Goal: Transaction & Acquisition: Purchase product/service

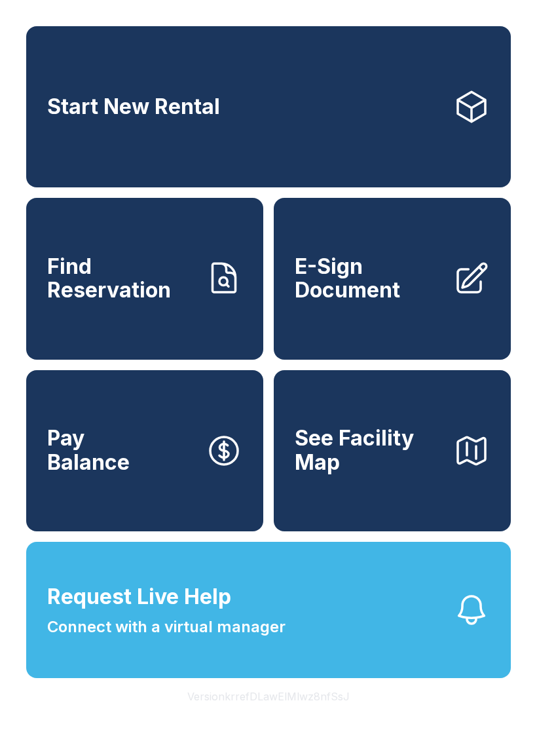
click at [358, 303] on span "E-Sign Document" at bounding box center [369, 279] width 148 height 48
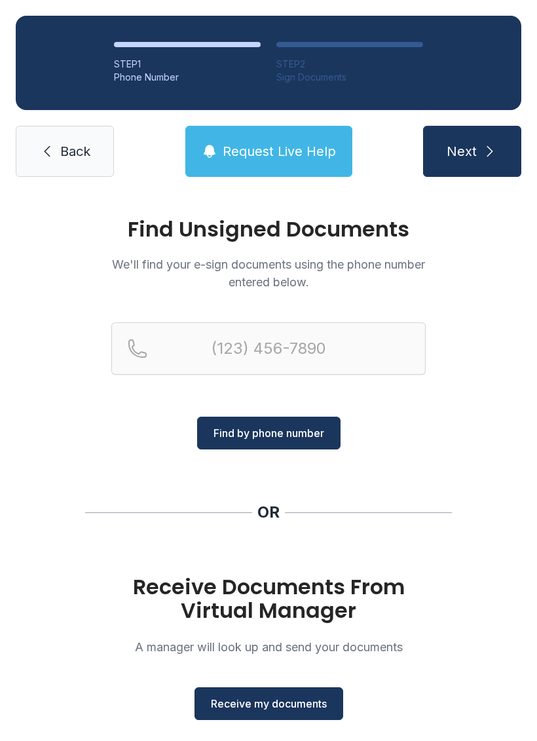
click at [281, 708] on span "Receive my documents" at bounding box center [269, 703] width 116 height 16
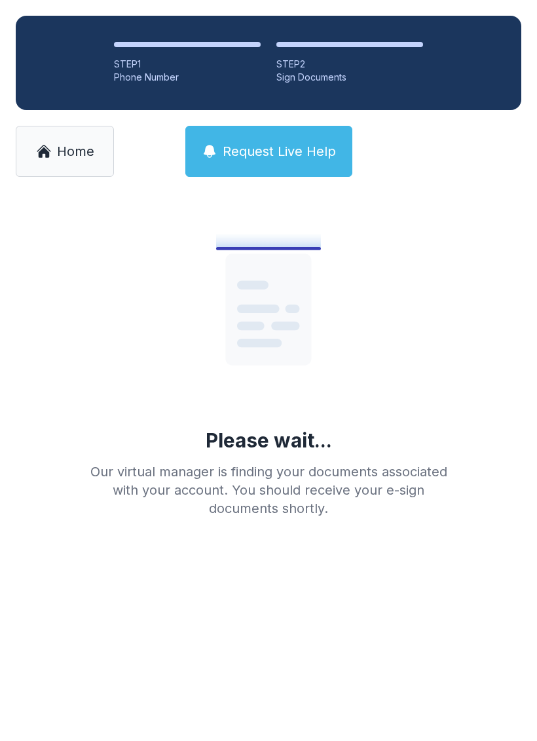
click at [92, 150] on span "Home" at bounding box center [75, 151] width 37 height 18
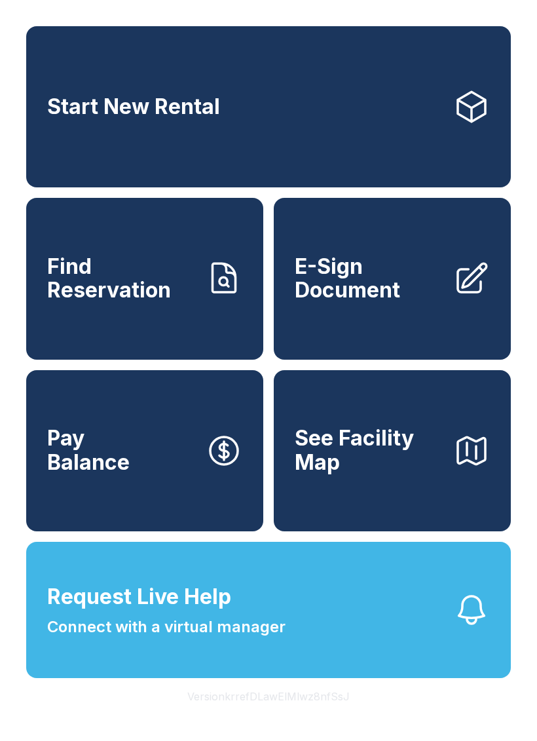
click at [356, 299] on span "E-Sign Document" at bounding box center [369, 279] width 148 height 48
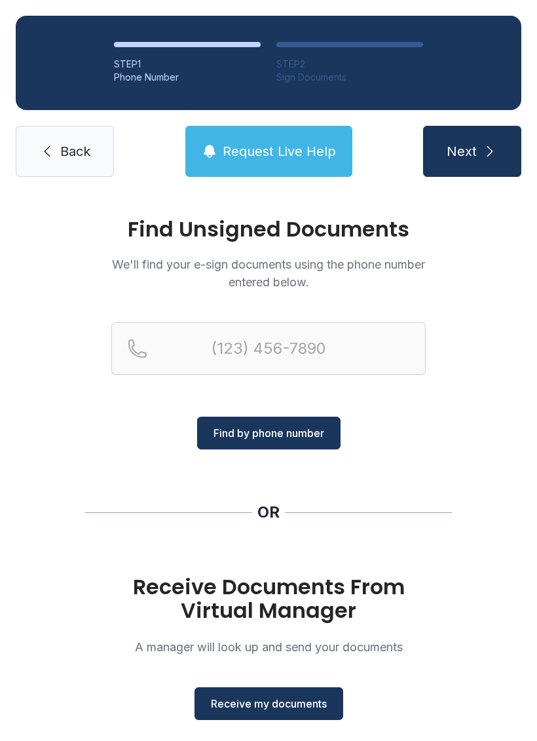
click at [276, 689] on button "Receive my documents" at bounding box center [268, 703] width 149 height 33
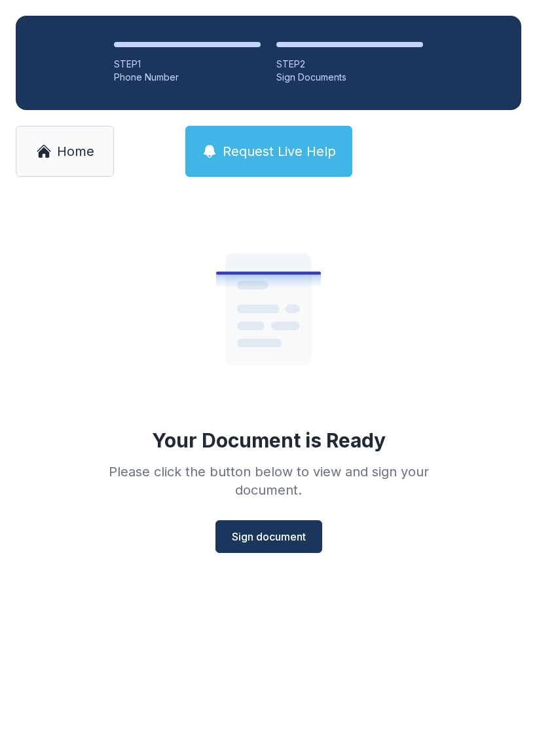
click at [256, 549] on button "Sign document" at bounding box center [268, 536] width 107 height 33
click at [96, 282] on div "Your Document is Ready Please click the button below to view and sign your docu…" at bounding box center [268, 378] width 377 height 350
click at [47, 156] on icon at bounding box center [43, 152] width 11 height 10
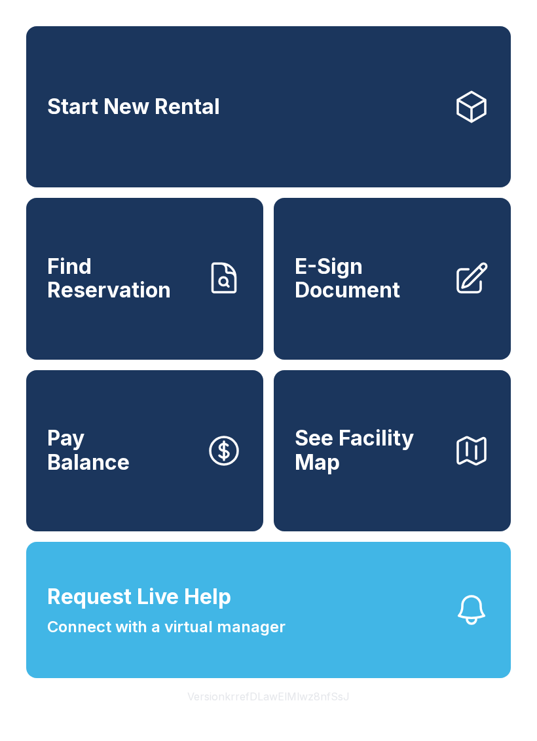
click at [69, 128] on link "Start New Rental" at bounding box center [268, 106] width 485 height 161
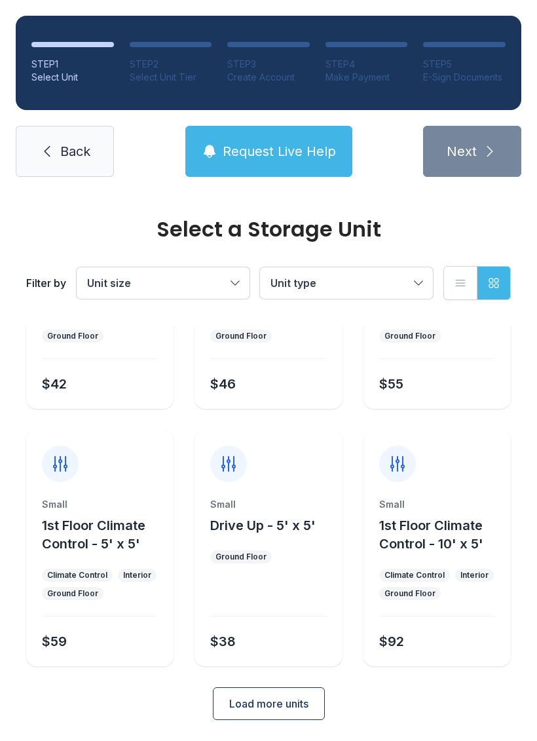
scroll to position [156, 0]
click at [243, 704] on span "Load more units" at bounding box center [268, 704] width 79 height 16
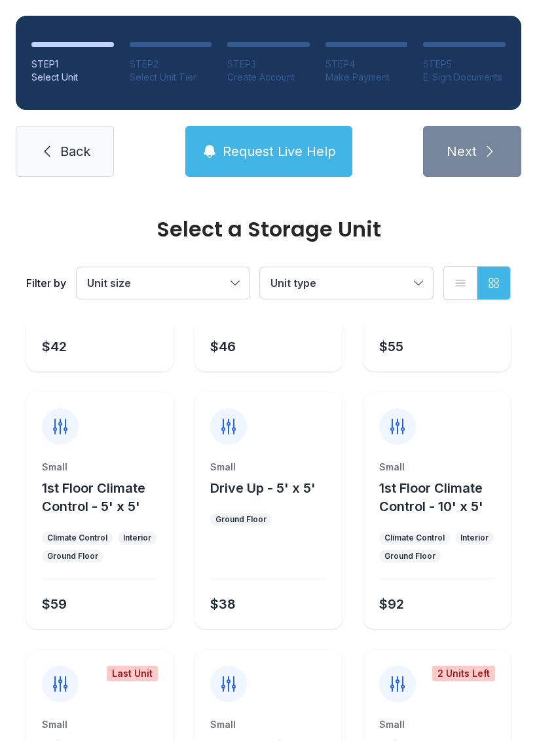
scroll to position [194, 0]
click at [104, 541] on div "Climate Control" at bounding box center [77, 537] width 60 height 10
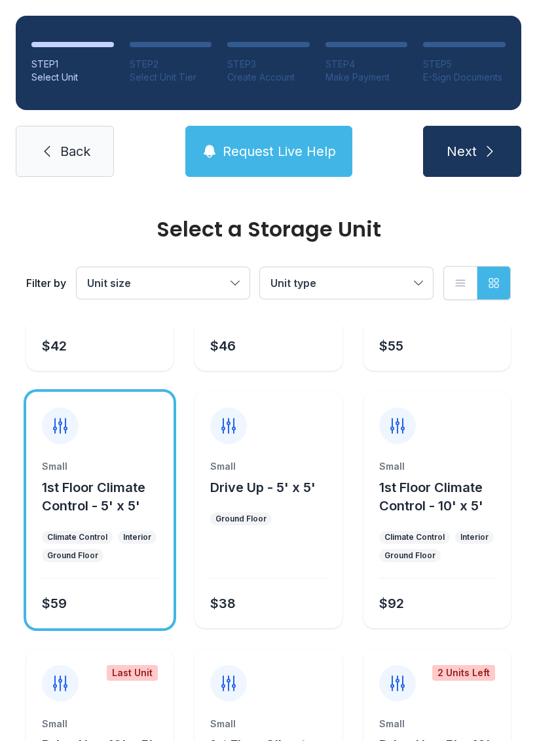
click at [452, 146] on span "Next" at bounding box center [462, 151] width 30 height 18
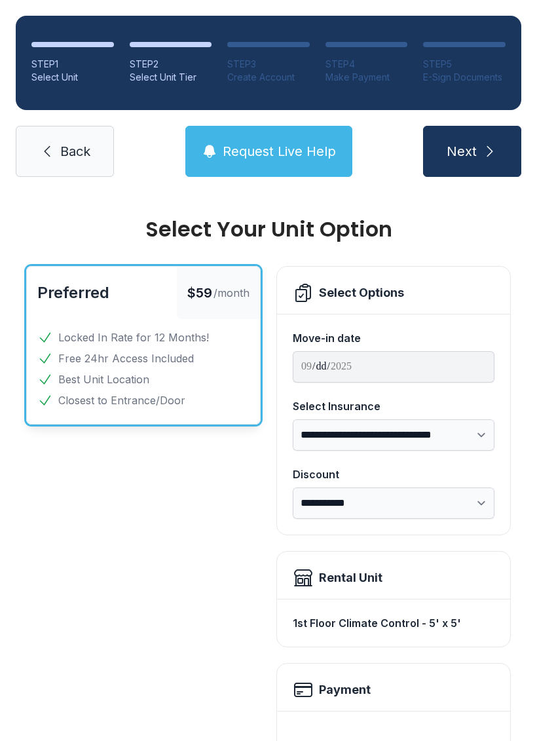
click at [69, 126] on link "Back" at bounding box center [65, 151] width 98 height 51
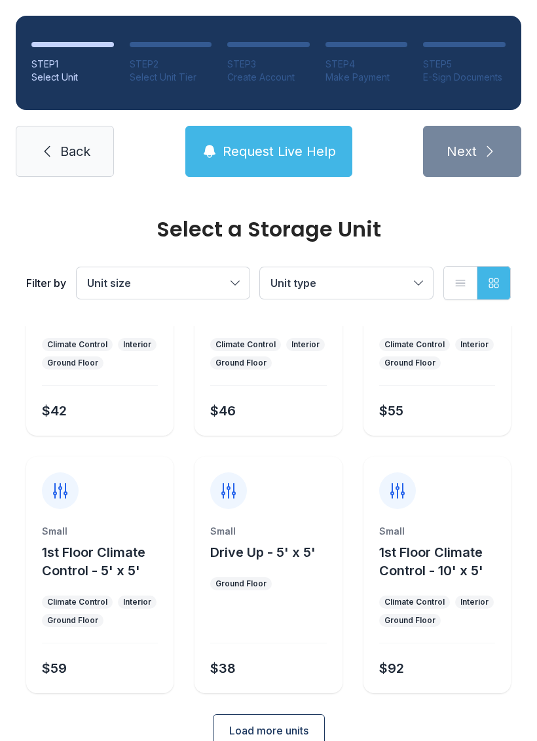
scroll to position [132, 0]
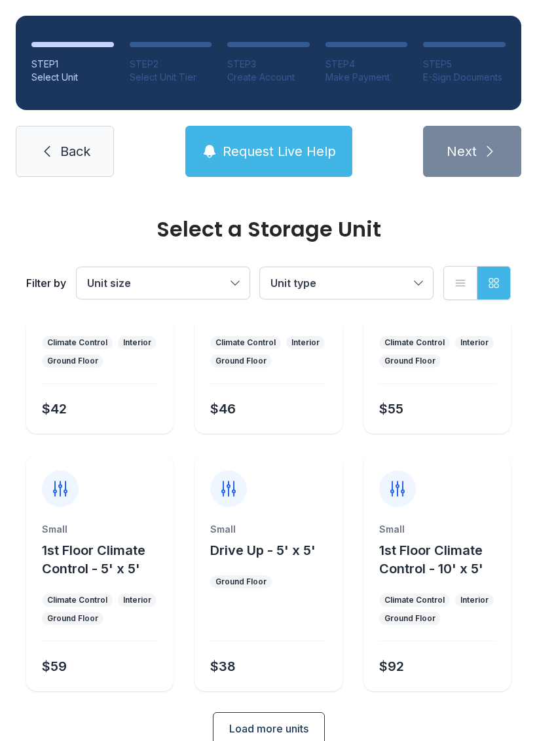
click at [64, 542] on span "1st Floor Climate Control - 5' x 5'" at bounding box center [93, 559] width 103 height 34
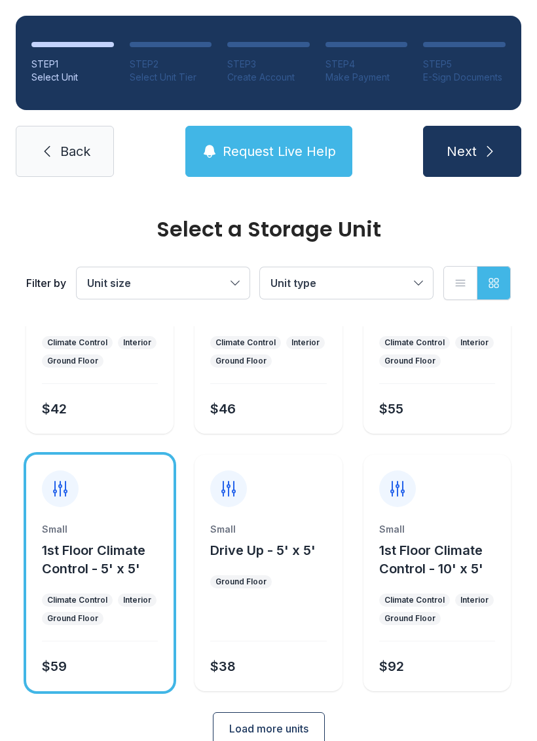
click at [434, 144] on button "Next" at bounding box center [472, 151] width 98 height 51
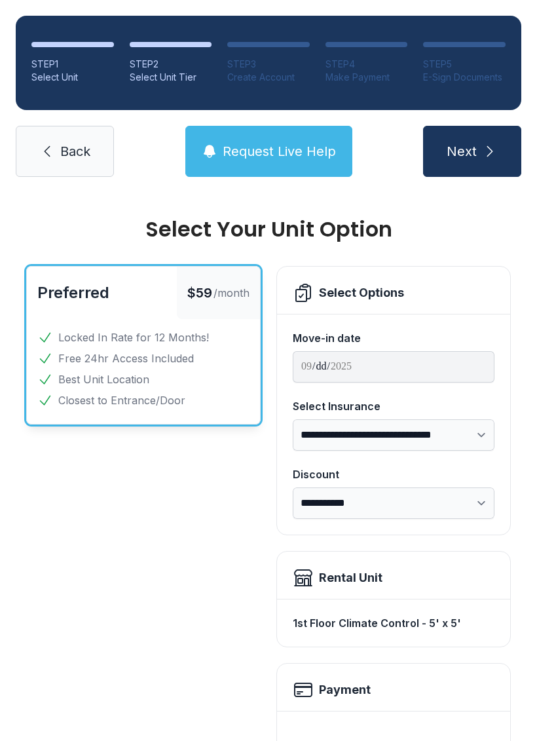
click at [54, 139] on link "Back" at bounding box center [65, 151] width 98 height 51
